Goal: Complete application form: Complete application form

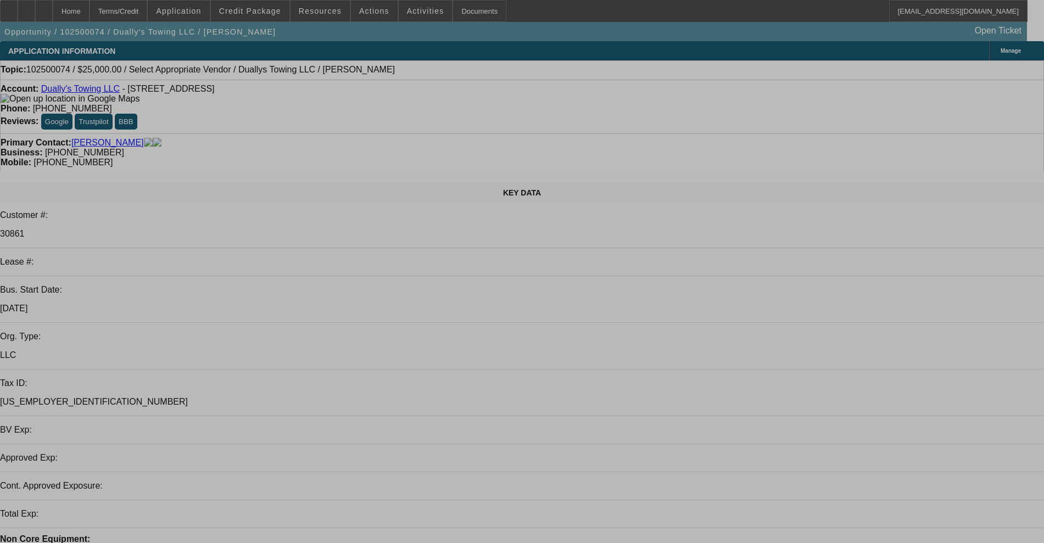
select select "0"
select select "2"
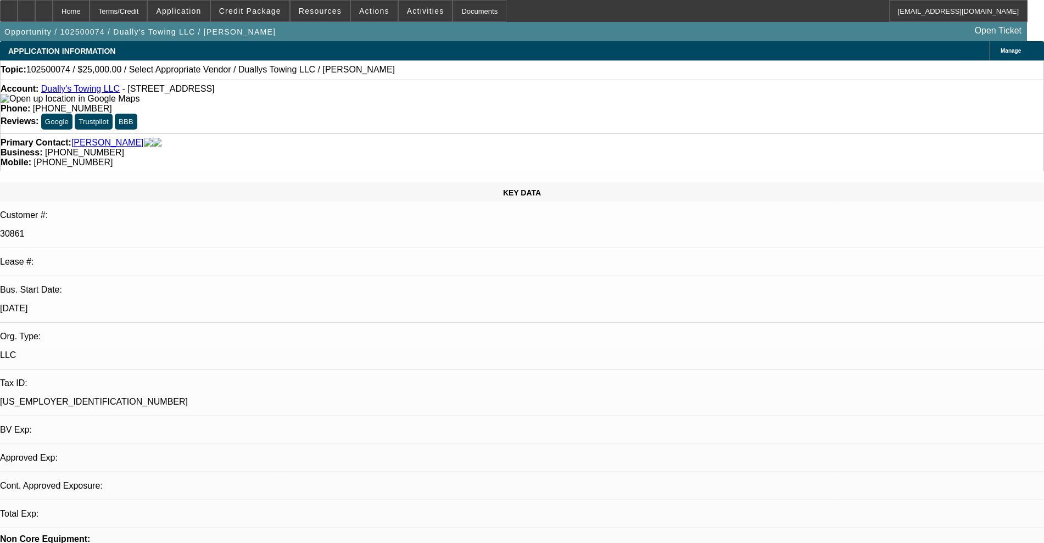
select select "2"
select select "0.1"
select select "4"
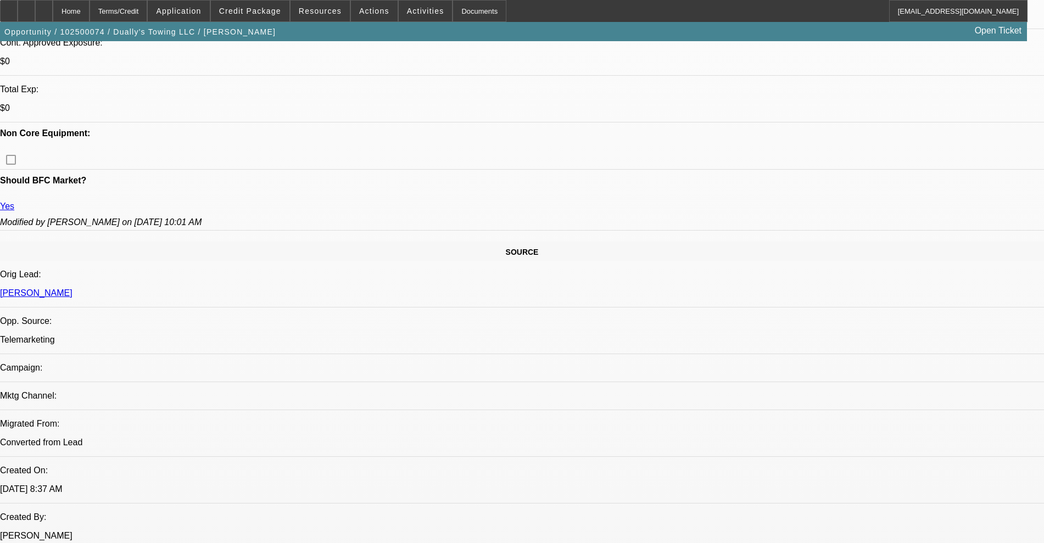
scroll to position [755, 0]
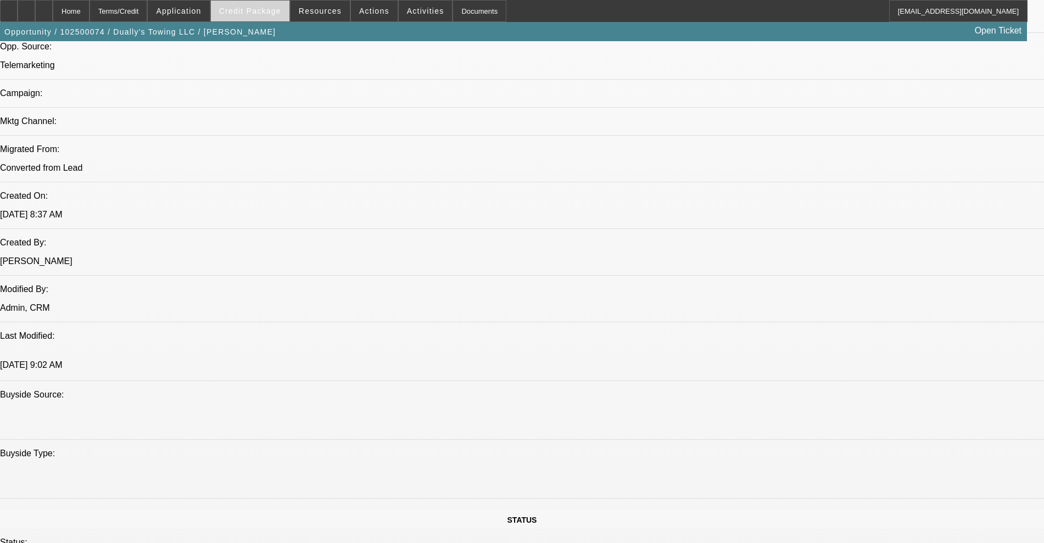
click at [266, 9] on span "Credit Package" at bounding box center [250, 11] width 62 height 9
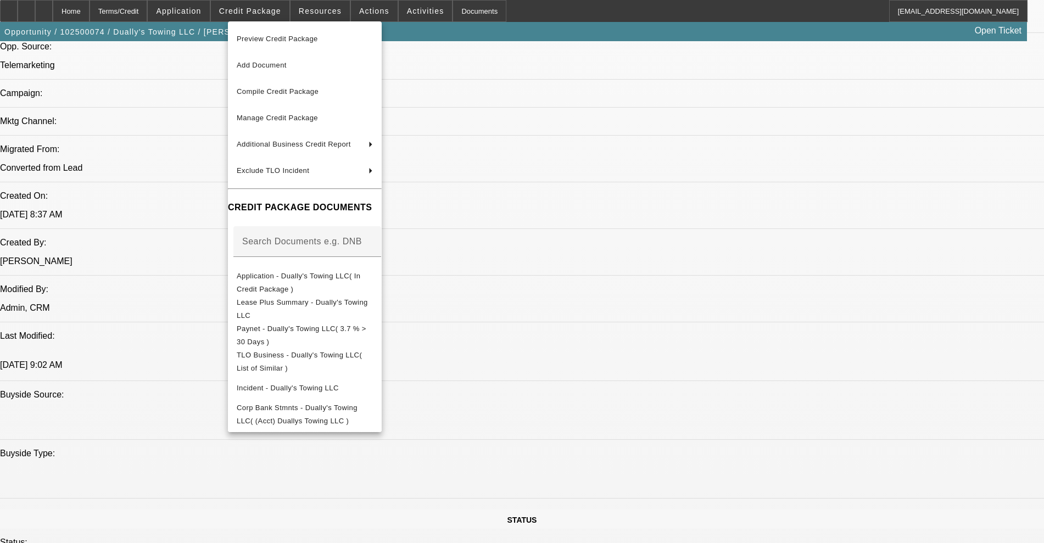
click at [211, 20] on div at bounding box center [522, 271] width 1044 height 543
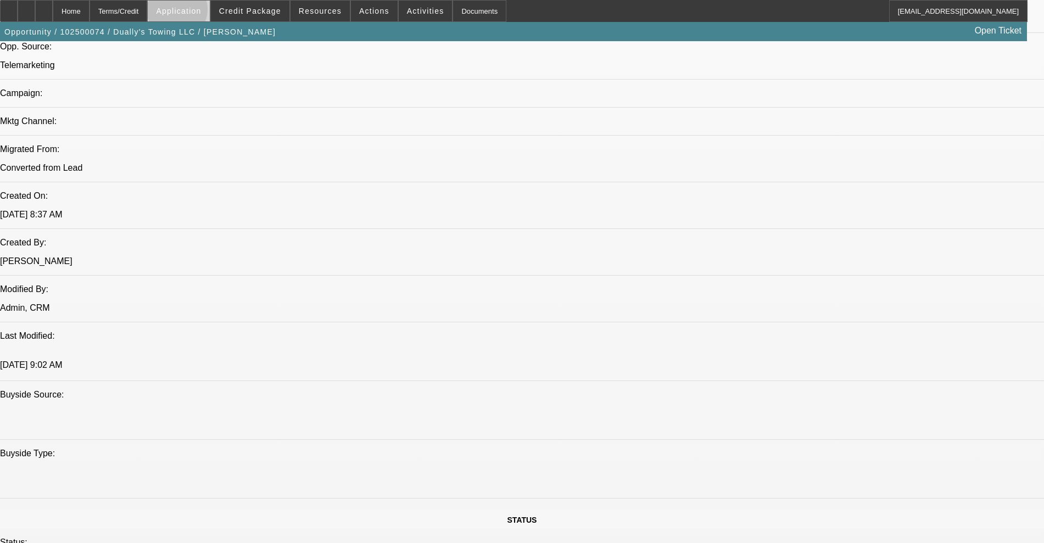
click at [201, 12] on span "Application" at bounding box center [178, 11] width 45 height 9
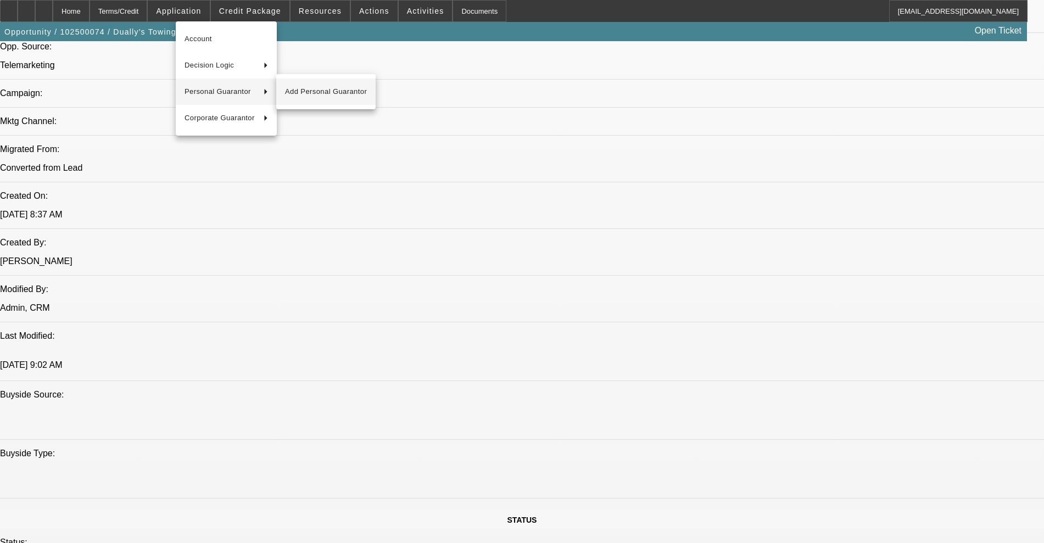
click at [290, 94] on span "Add Personal Guarantor" at bounding box center [326, 91] width 82 height 13
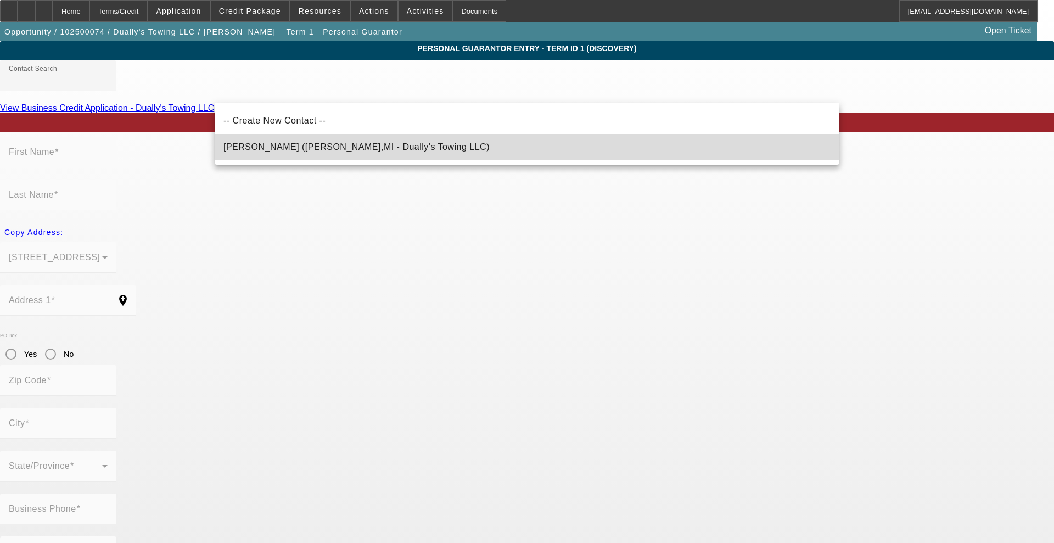
click at [403, 147] on mat-option "[PERSON_NAME] ([PERSON_NAME],MI - Dually's Towing LLC)" at bounding box center [527, 147] width 625 height 26
type input "[PERSON_NAME] ([PERSON_NAME],MI - Dually's Towing LLC)"
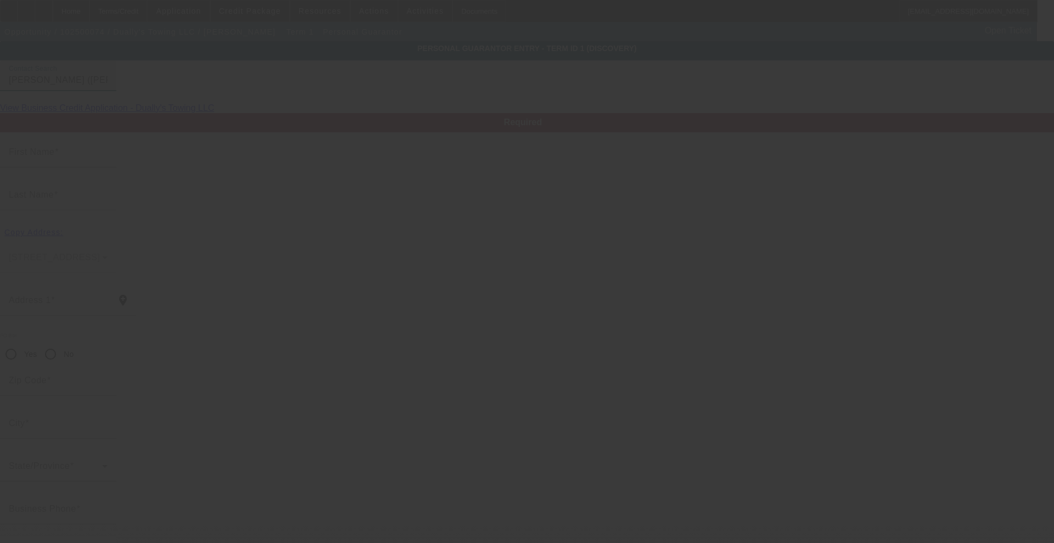
type input "[PERSON_NAME]"
type input "Alameeri"
type input "[STREET_ADDRESS]"
radio input "true"
type input "48126"
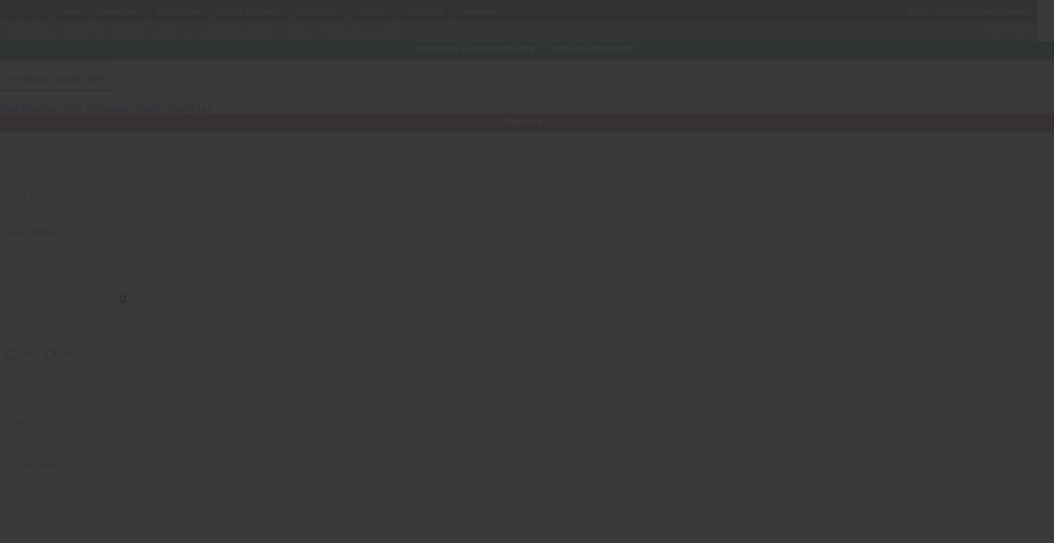
type input "Dearborn"
type input "[PHONE_NUMBER]"
type input "100"
type input "617-66-4630"
type input "[EMAIL_ADDRESS][DOMAIN_NAME]"
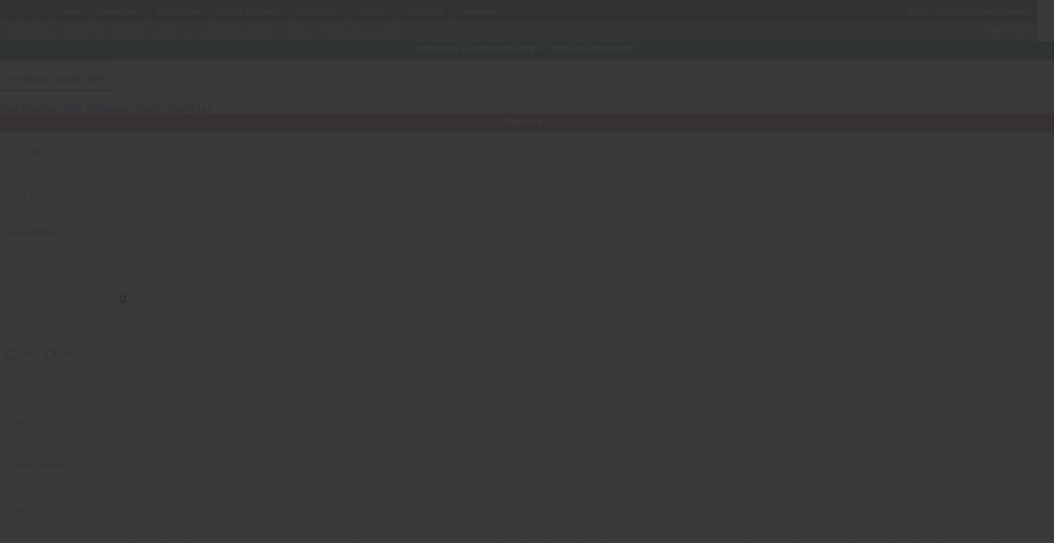
type input "[PHONE_NUMBER]"
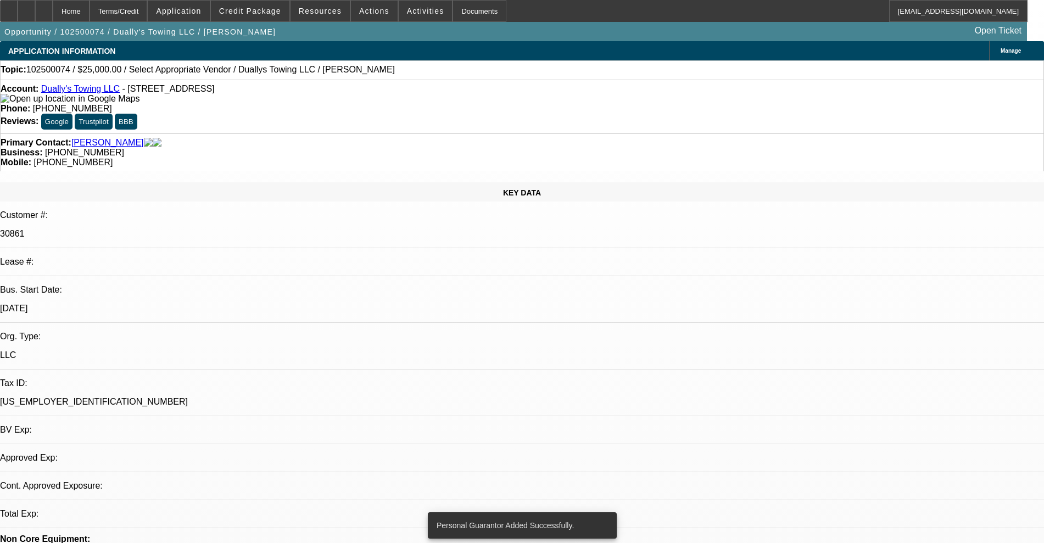
select select "0"
select select "2"
select select "0.1"
select select "4"
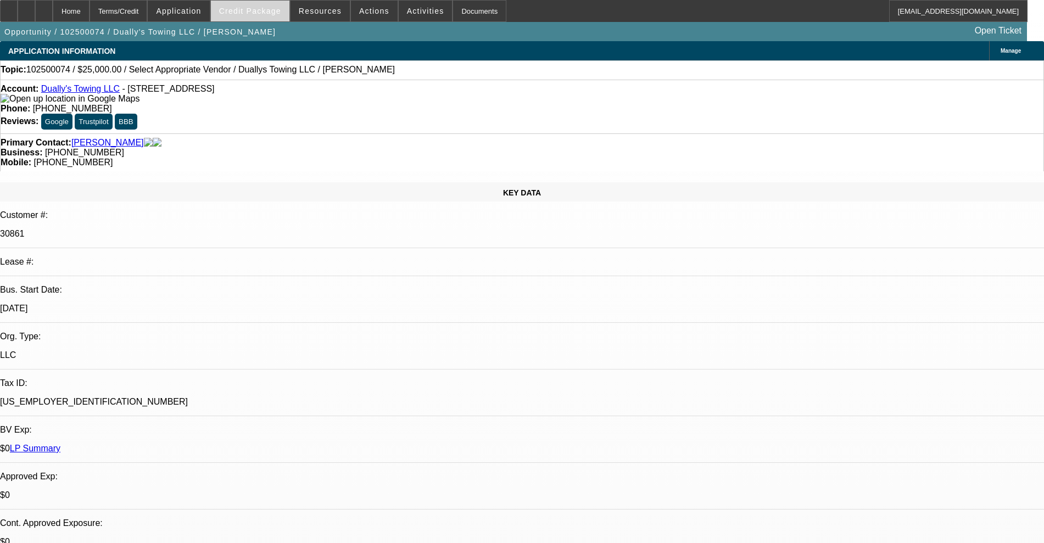
click at [264, 9] on span "Credit Package" at bounding box center [250, 11] width 62 height 9
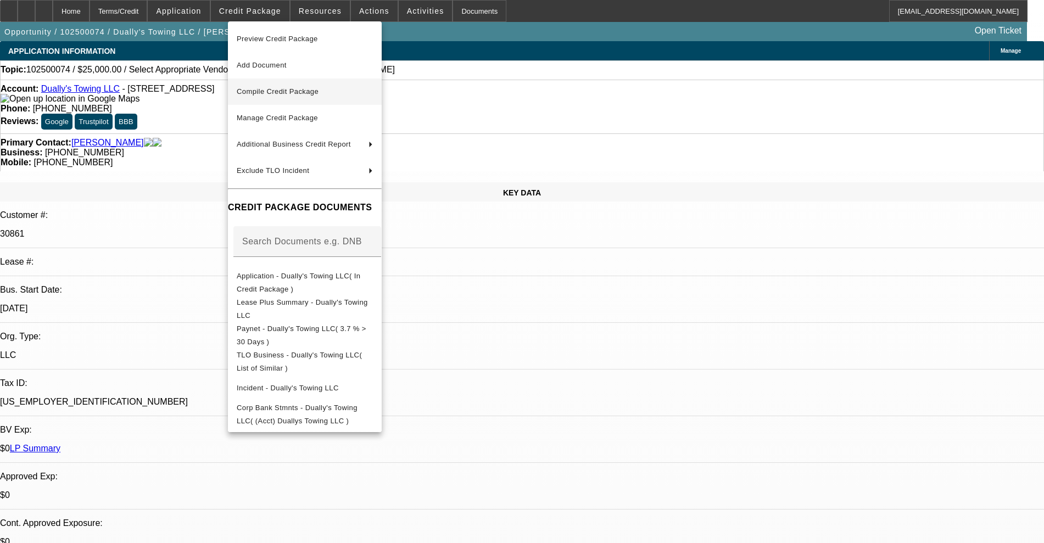
click at [290, 96] on span "Compile Credit Package" at bounding box center [305, 91] width 136 height 13
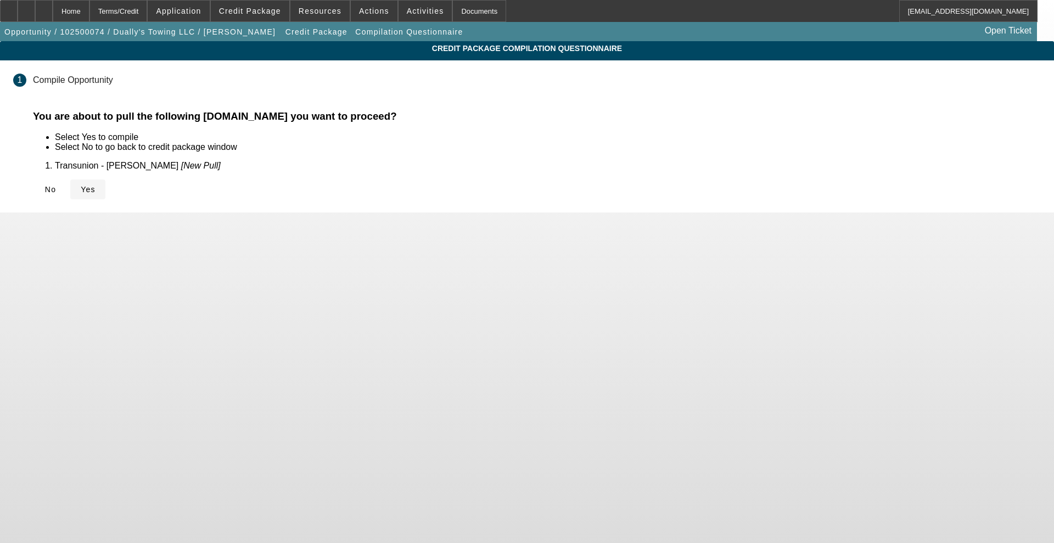
click at [96, 192] on span "Yes" at bounding box center [88, 189] width 15 height 9
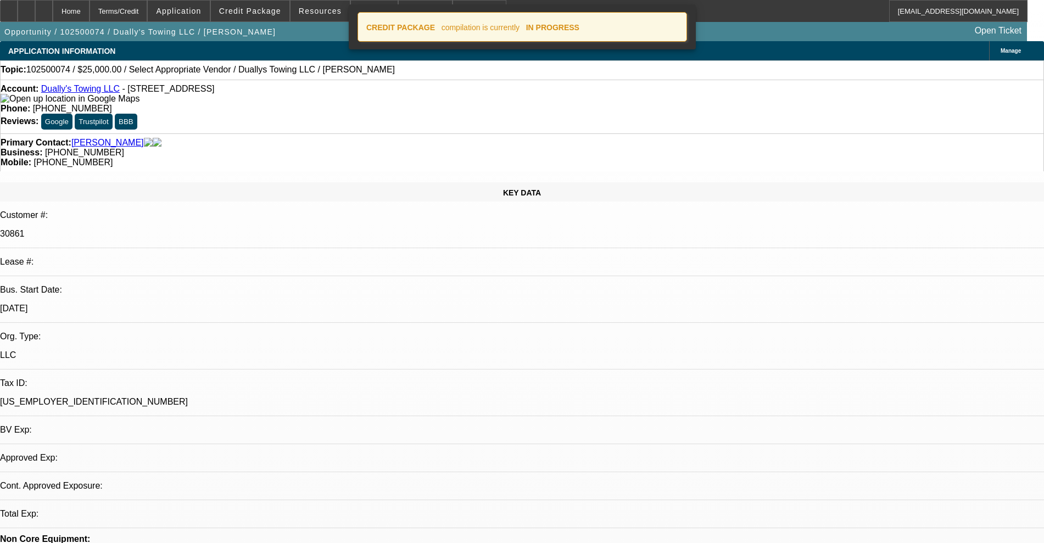
select select "0"
select select "2"
select select "0.1"
select select "4"
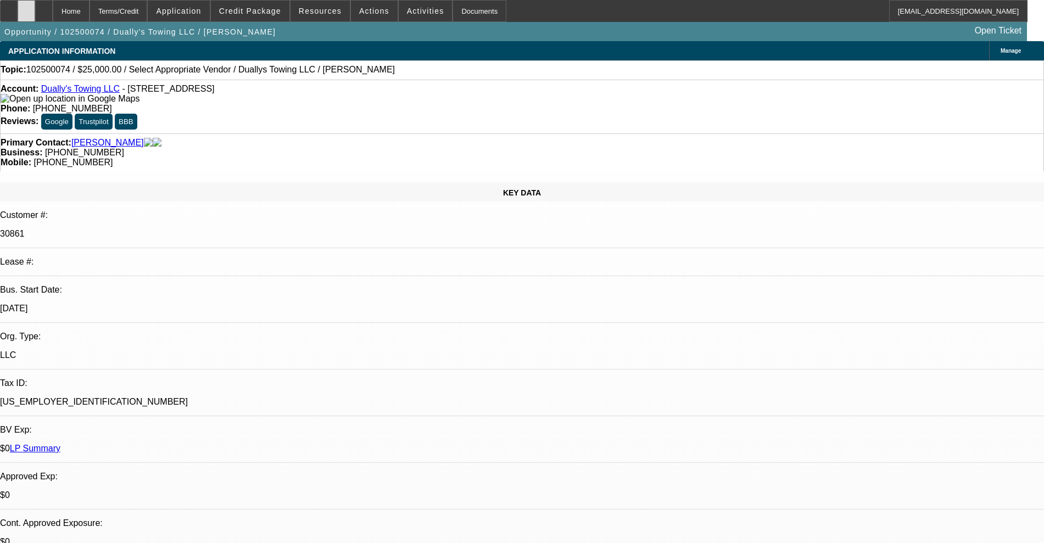
click at [35, 11] on div at bounding box center [27, 11] width 18 height 22
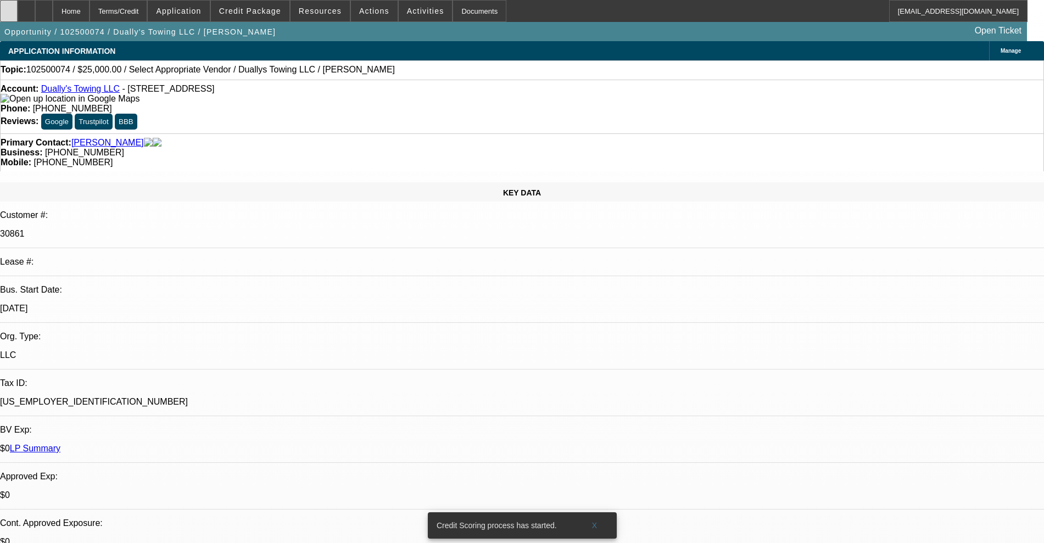
click at [18, 12] on div at bounding box center [9, 11] width 18 height 22
